Goal: Information Seeking & Learning: Compare options

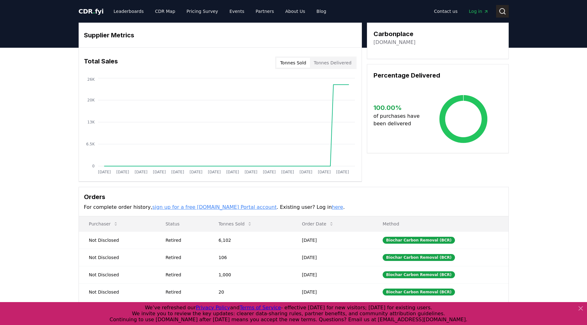
click at [503, 13] on icon at bounding box center [502, 12] width 8 height 8
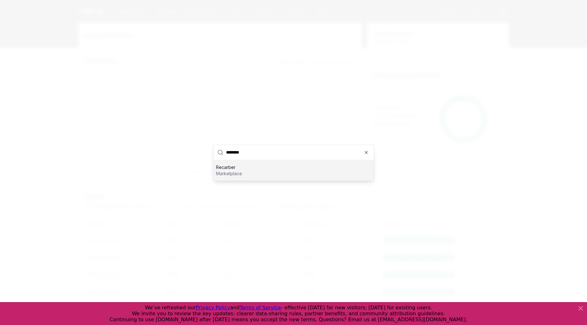
type input "********"
click at [252, 172] on div "Recarber marketplace" at bounding box center [293, 170] width 160 height 20
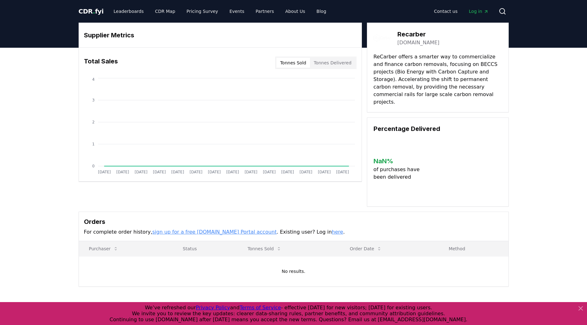
click at [540, 138] on div "Supplier Metrics Total Sales Tonnes Sold Tonnes Delivered Jan 2019 Jul 2019 Jan…" at bounding box center [293, 180] width 587 height 264
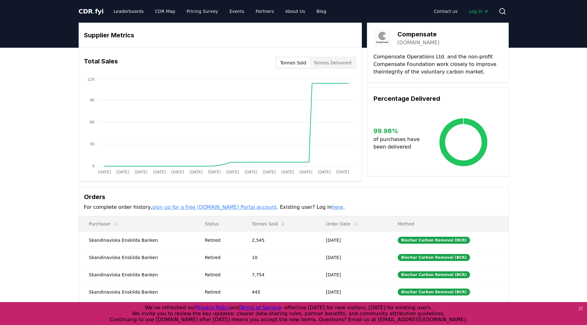
click at [324, 63] on button "Tonnes Delivered" at bounding box center [332, 63] width 45 height 10
click at [290, 58] on button "Tonnes Sold" at bounding box center [293, 63] width 34 height 10
click at [290, 65] on button "Tonnes Sold" at bounding box center [293, 63] width 34 height 10
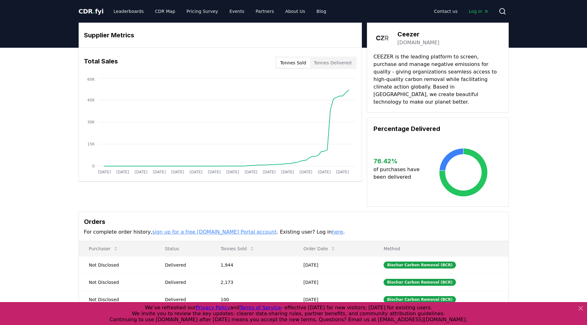
click at [346, 57] on div "Tonnes Sold Tonnes Delivered" at bounding box center [315, 63] width 81 height 13
click at [339, 62] on button "Tonnes Delivered" at bounding box center [332, 63] width 45 height 10
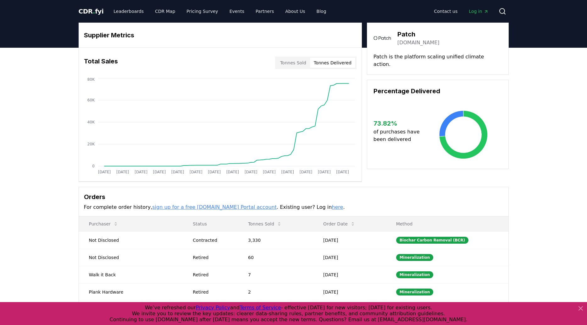
click at [325, 63] on button "Tonnes Delivered" at bounding box center [332, 63] width 45 height 10
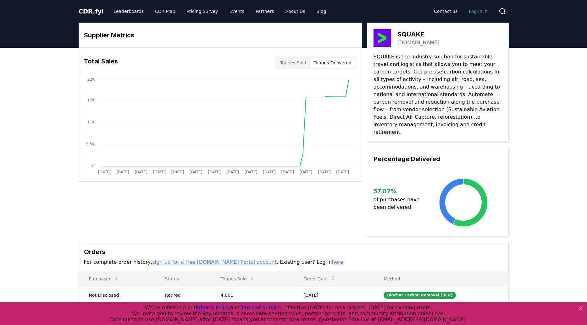
click at [324, 62] on button "Tonnes Delivered" at bounding box center [332, 63] width 45 height 10
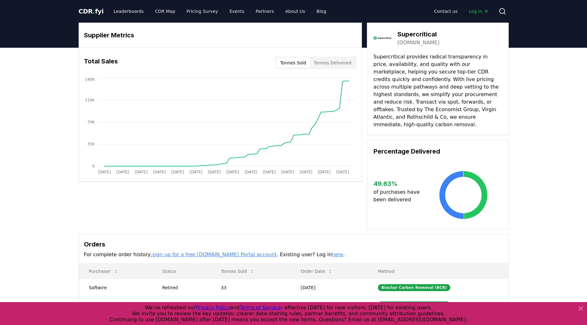
click at [165, 193] on div "Supplier Metrics Total Sales Tonnes Sold Tonnes Delivered [DATE] [DATE] [DATE] …" at bounding box center [294, 126] width 430 height 207
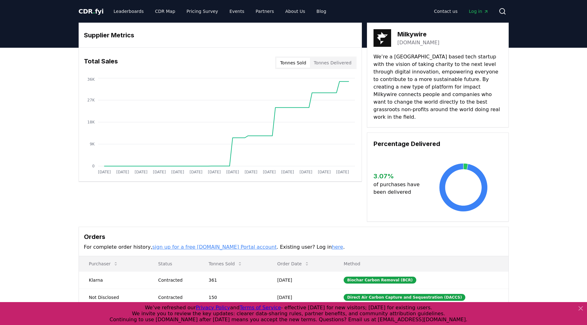
click at [341, 61] on button "Tonnes Delivered" at bounding box center [332, 63] width 45 height 10
click at [303, 66] on button "Tonnes Sold" at bounding box center [293, 63] width 34 height 10
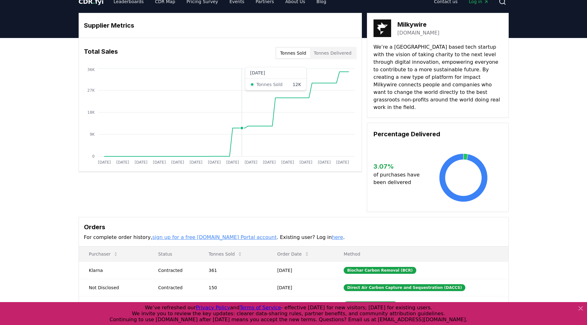
scroll to position [9, 0]
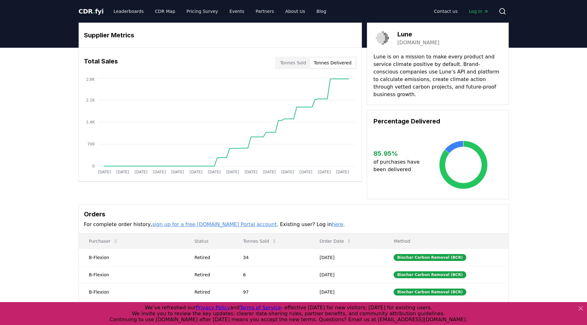
click at [332, 59] on button "Tonnes Delivered" at bounding box center [332, 63] width 45 height 10
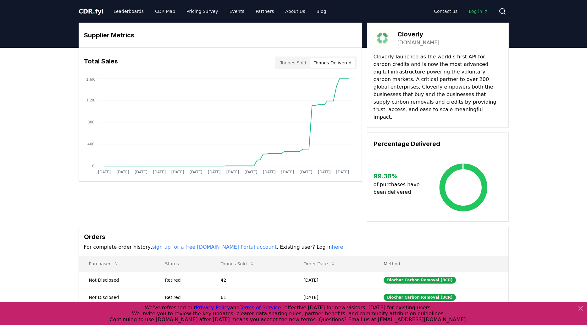
click at [341, 63] on button "Tonnes Delivered" at bounding box center [332, 63] width 45 height 10
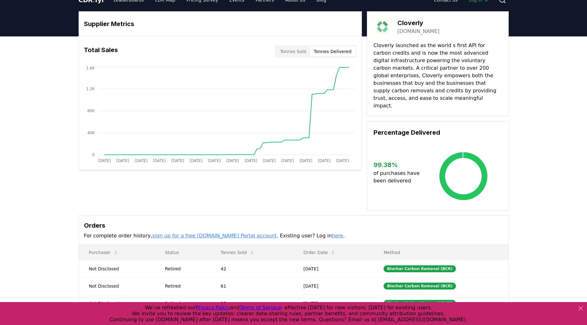
click at [299, 53] on button "Tonnes Sold" at bounding box center [293, 52] width 34 height 10
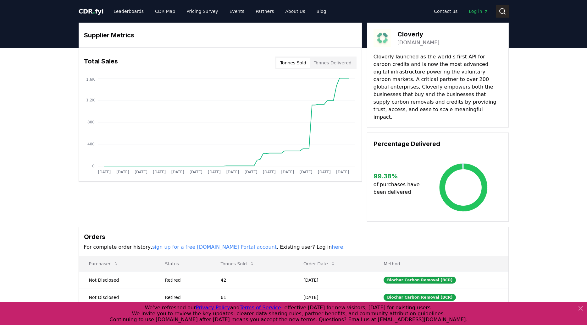
click at [503, 12] on icon at bounding box center [502, 12] width 8 height 8
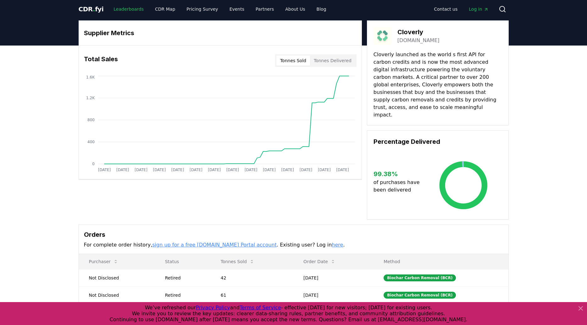
click at [126, 11] on link "Leaderboards" at bounding box center [128, 8] width 40 height 11
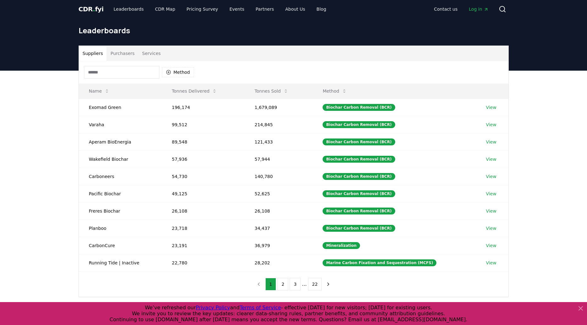
click at [150, 53] on button "Services" at bounding box center [151, 53] width 26 height 15
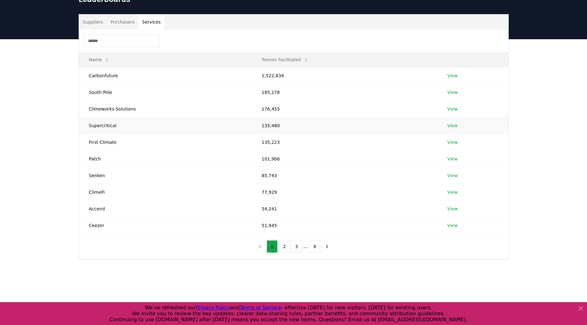
scroll to position [35, 0]
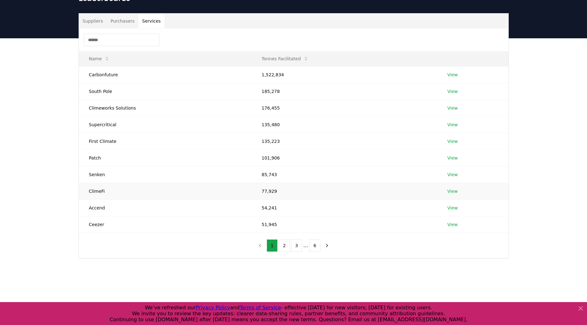
click at [452, 191] on link "View" at bounding box center [452, 191] width 10 height 6
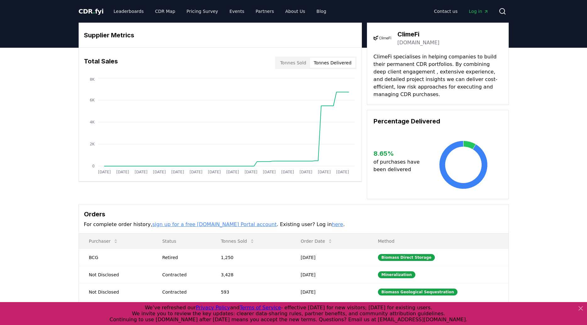
click at [343, 62] on button "Tonnes Delivered" at bounding box center [332, 63] width 45 height 10
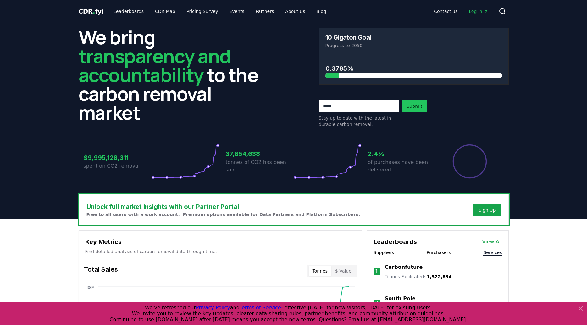
click at [484, 253] on button "Services" at bounding box center [492, 253] width 19 height 6
click at [488, 245] on link "View All" at bounding box center [492, 242] width 20 height 8
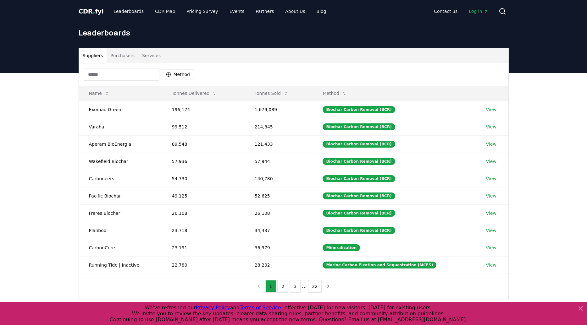
click at [151, 55] on button "Services" at bounding box center [151, 55] width 26 height 15
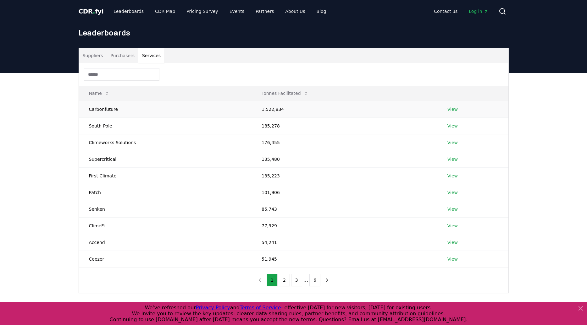
drag, startPoint x: 256, startPoint y: 108, endPoint x: 297, endPoint y: 105, distance: 41.3
click at [297, 105] on td "1,522,834" at bounding box center [344, 109] width 186 height 17
click at [269, 110] on td "1,522,834" at bounding box center [344, 109] width 186 height 17
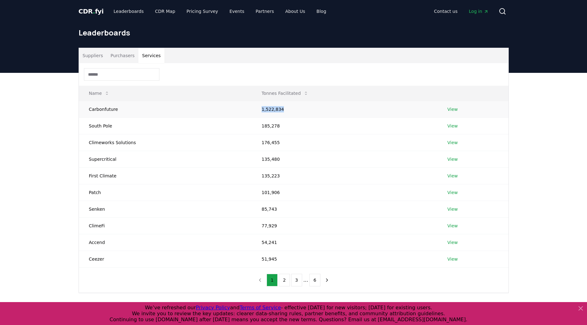
copy td "1,522,834"
click at [453, 109] on link "View" at bounding box center [452, 109] width 10 height 6
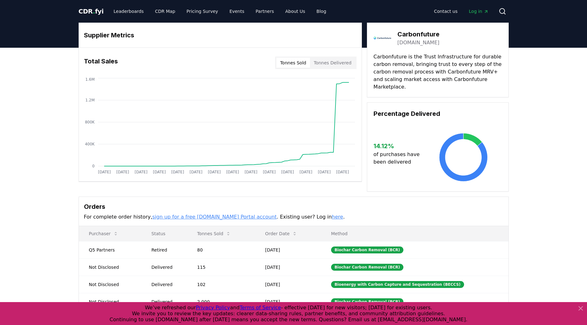
click at [305, 62] on button "Tonnes Sold" at bounding box center [293, 63] width 34 height 10
click at [343, 62] on button "Tonnes Delivered" at bounding box center [332, 63] width 45 height 10
